Goal: Transaction & Acquisition: Purchase product/service

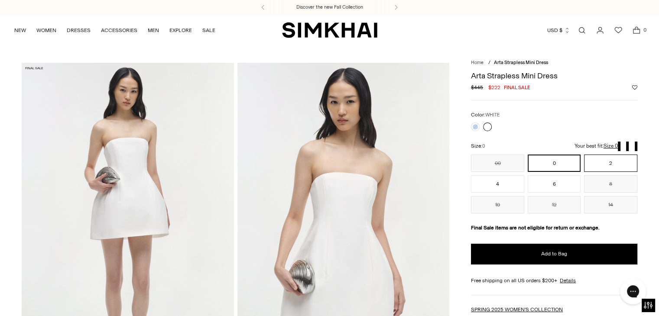
click at [605, 162] on button "2" at bounding box center [610, 163] width 53 height 17
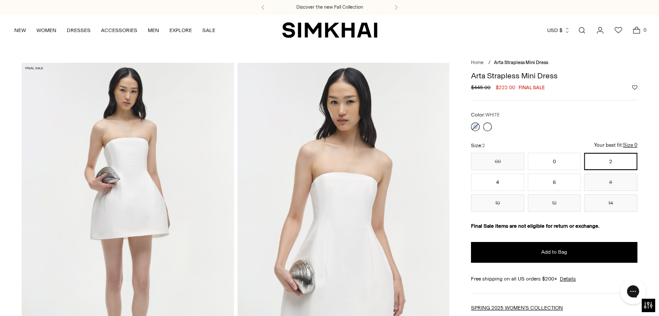
click at [476, 126] on link at bounding box center [475, 127] width 9 height 9
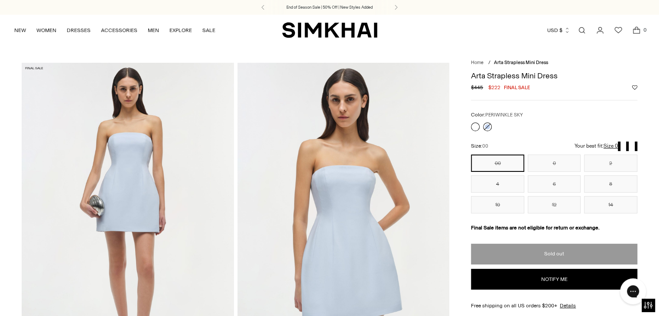
click at [474, 126] on link at bounding box center [475, 127] width 9 height 9
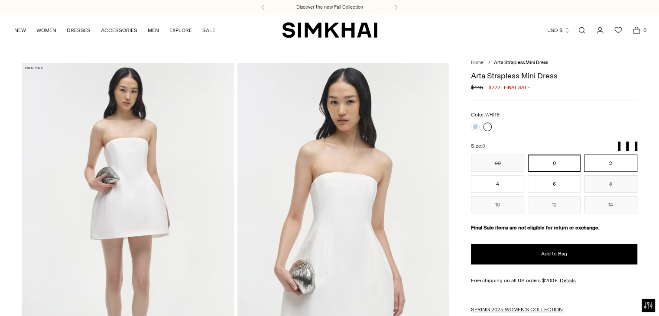
click at [602, 163] on button "2" at bounding box center [610, 163] width 53 height 17
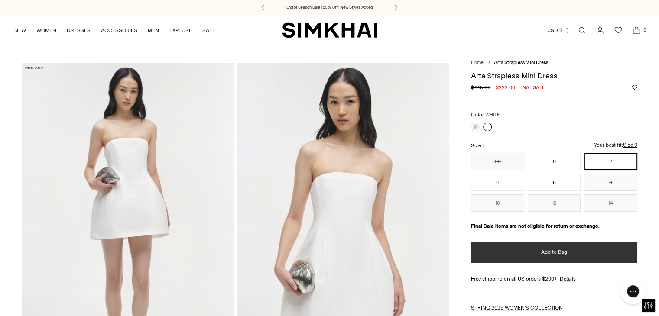
click at [550, 255] on span "Add to Bag" at bounding box center [554, 252] width 26 height 7
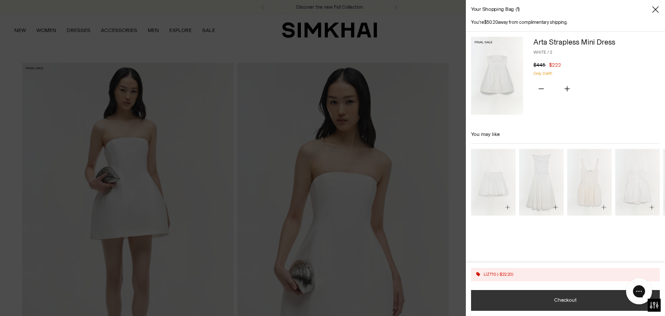
click at [646, 310] on button "Checkout" at bounding box center [565, 300] width 189 height 21
